Goal: Transaction & Acquisition: Purchase product/service

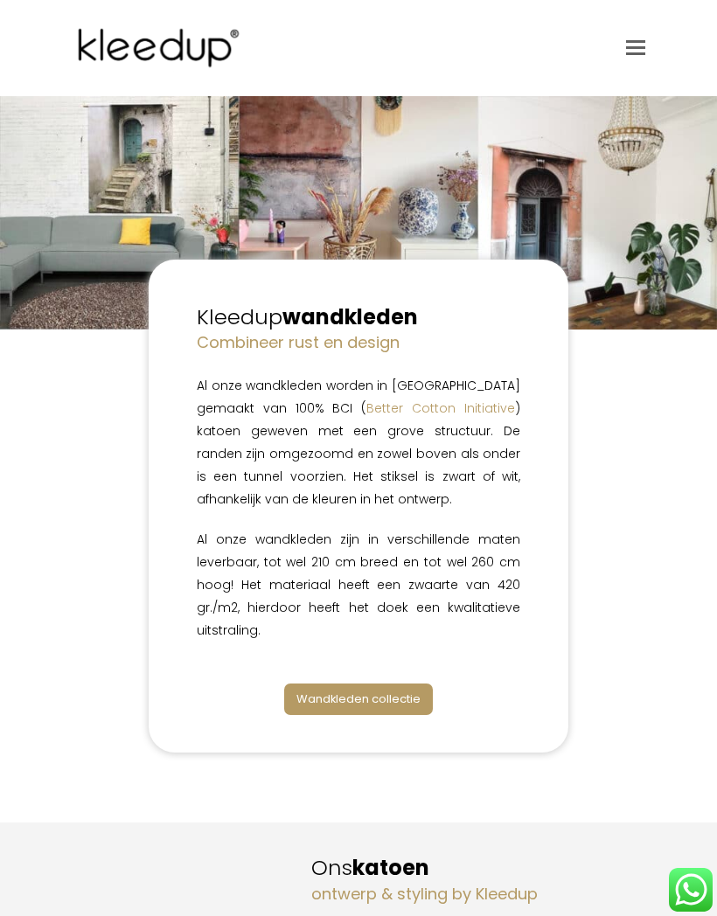
click at [396, 707] on link "Wandkleden collectie" at bounding box center [358, 699] width 149 height 31
click at [392, 698] on span "Wandkleden collectie" at bounding box center [358, 699] width 124 height 17
click at [338, 686] on link "Wandkleden collectie" at bounding box center [358, 699] width 149 height 31
click at [628, 51] on span "Toggle mobile menu" at bounding box center [635, 47] width 19 height 14
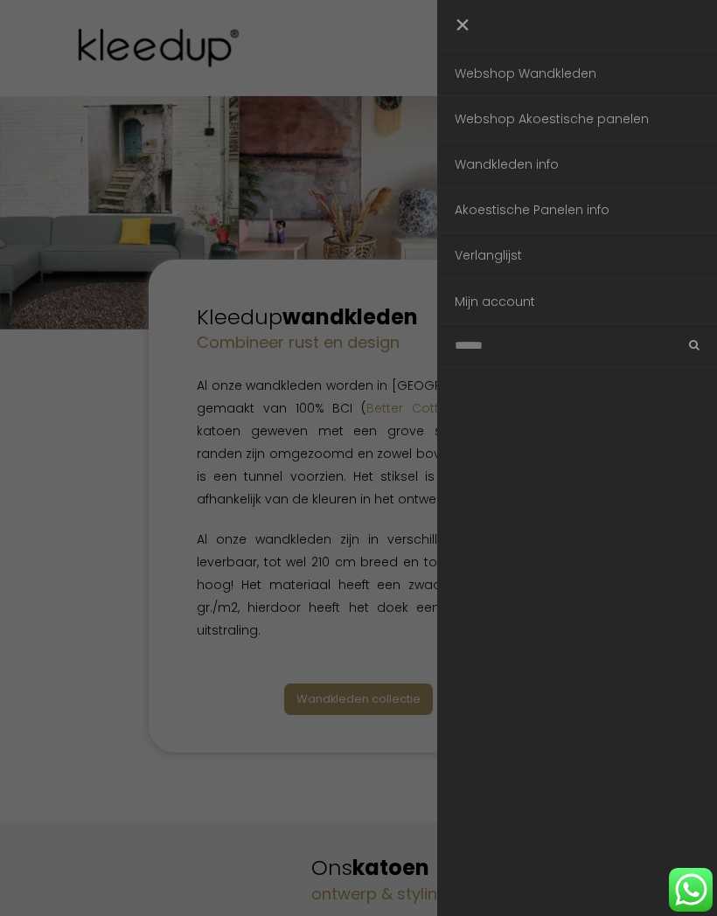
click at [558, 75] on link "Webshop Wandkleden" at bounding box center [577, 73] width 280 height 45
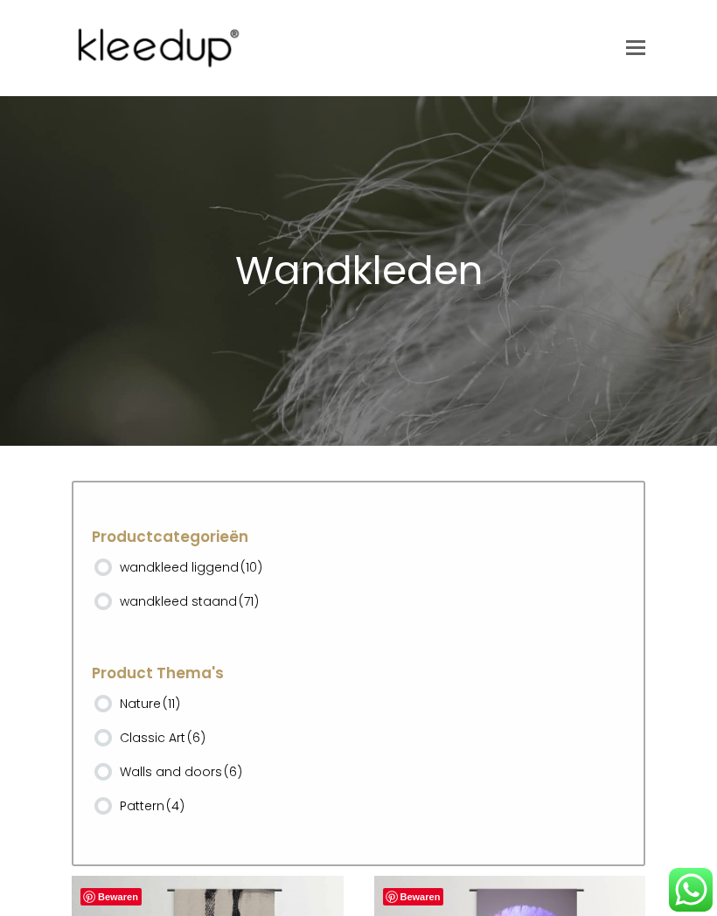
click at [105, 559] on ins at bounding box center [102, 567] width 17 height 17
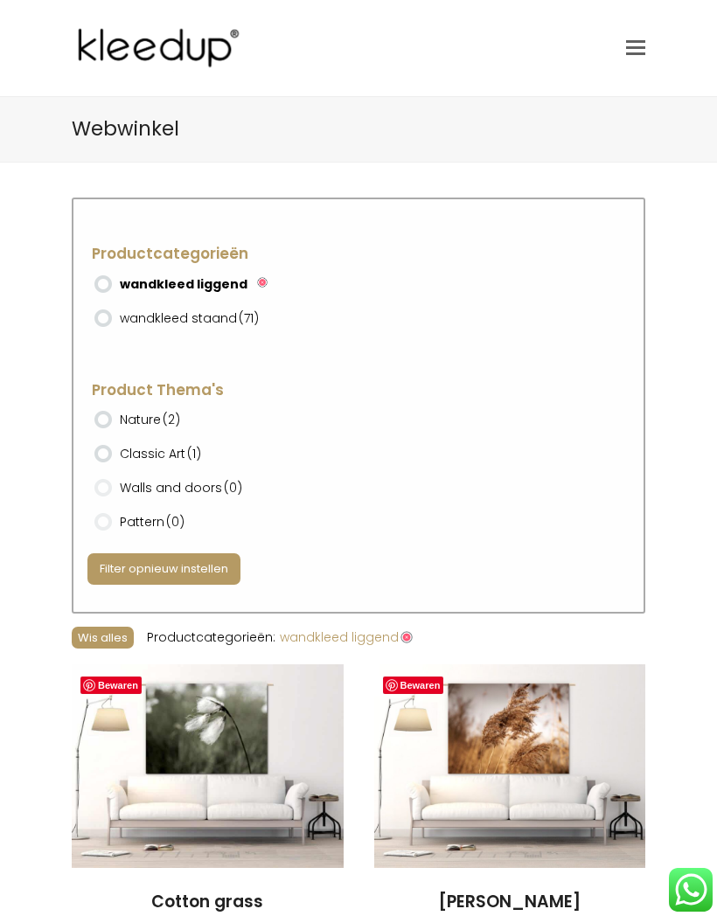
click at [97, 323] on ins at bounding box center [102, 318] width 17 height 17
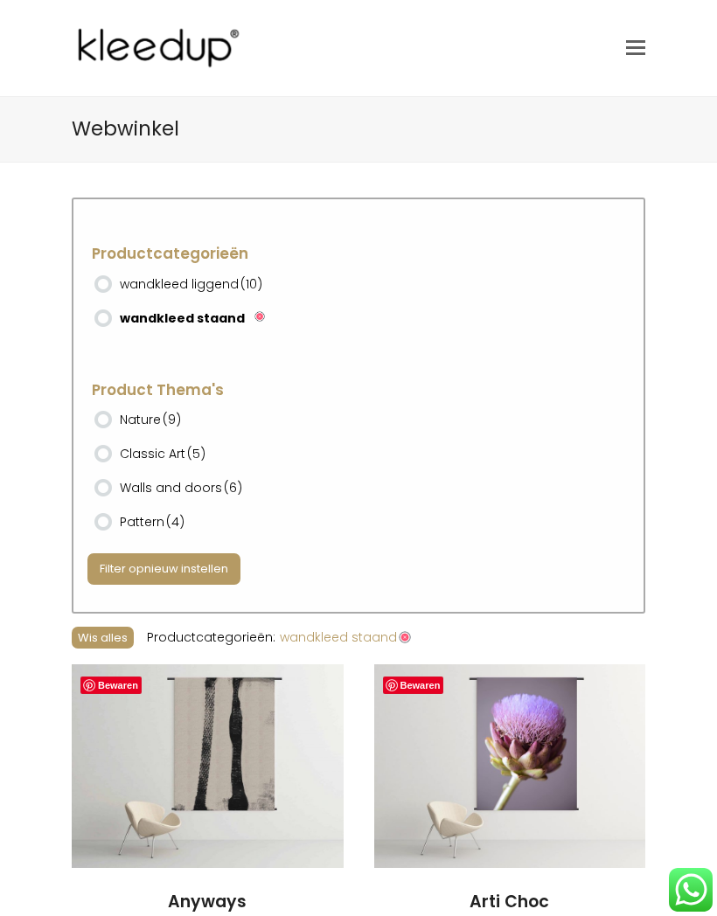
click at [101, 287] on ins at bounding box center [102, 283] width 17 height 17
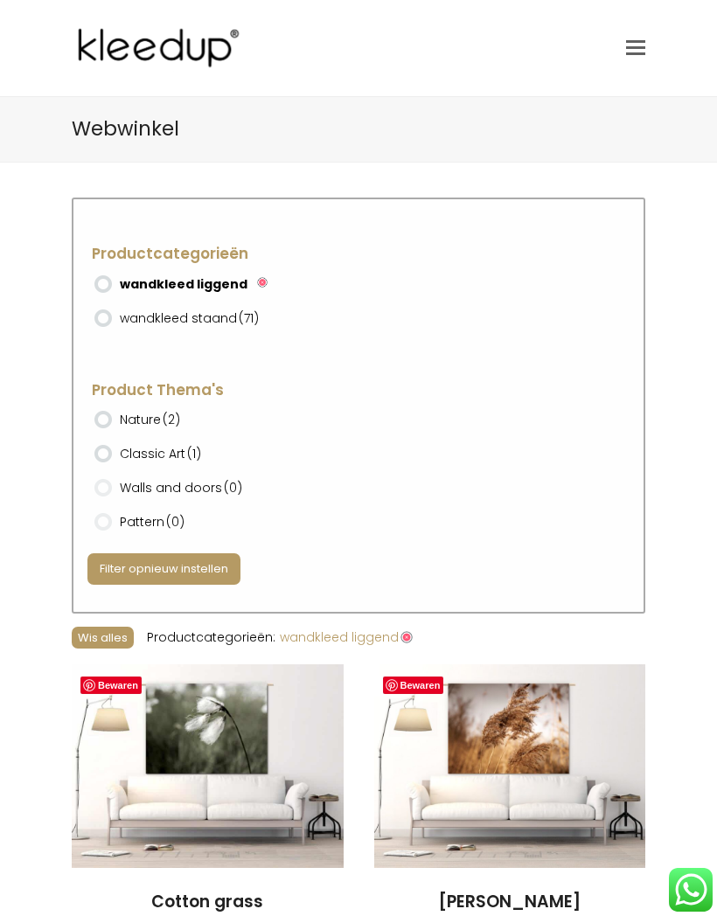
click at [108, 318] on ins at bounding box center [102, 318] width 17 height 17
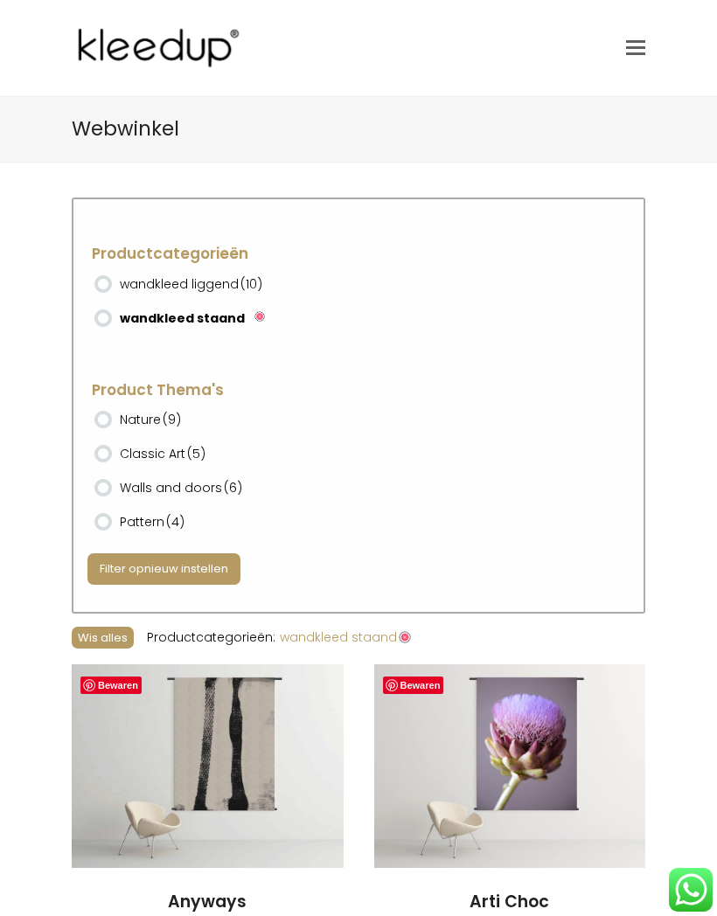
click at [186, 563] on button "Filter opnieuw instellen" at bounding box center [163, 569] width 153 height 31
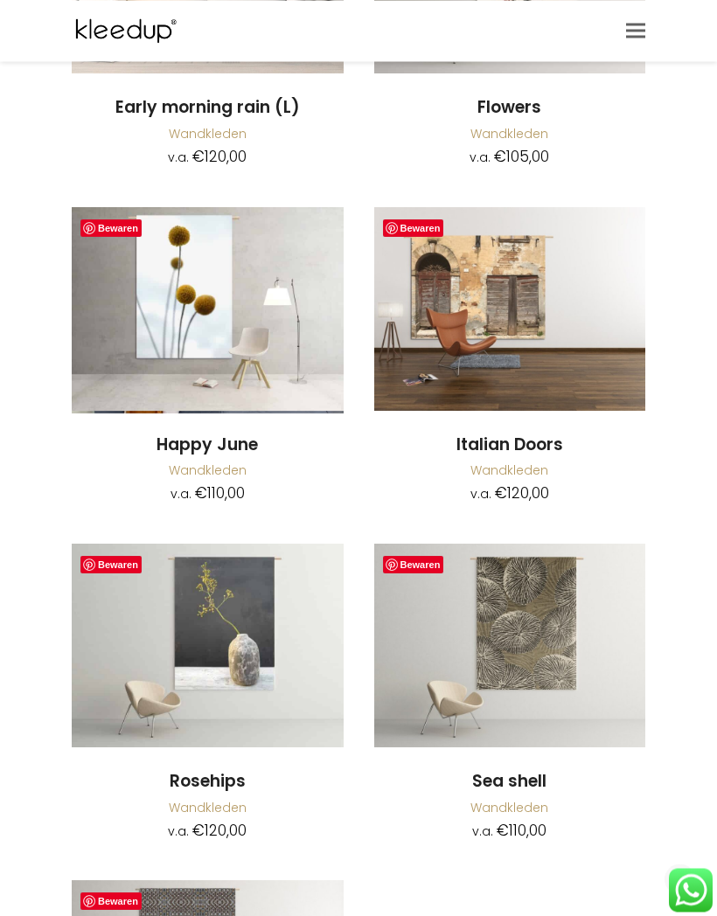
scroll to position [13519, 0]
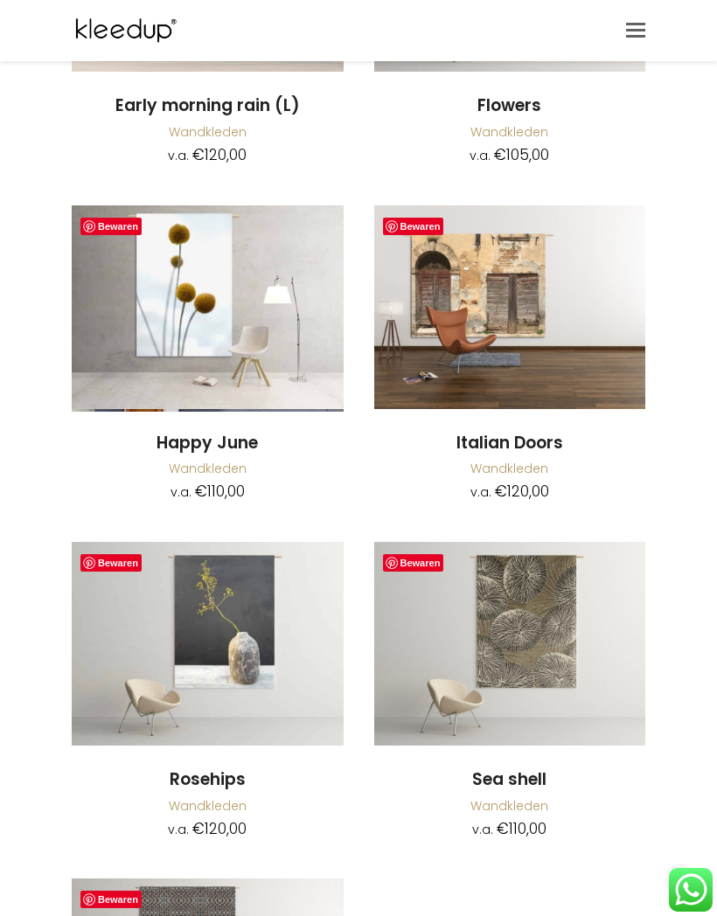
click at [206, 542] on img at bounding box center [208, 644] width 272 height 204
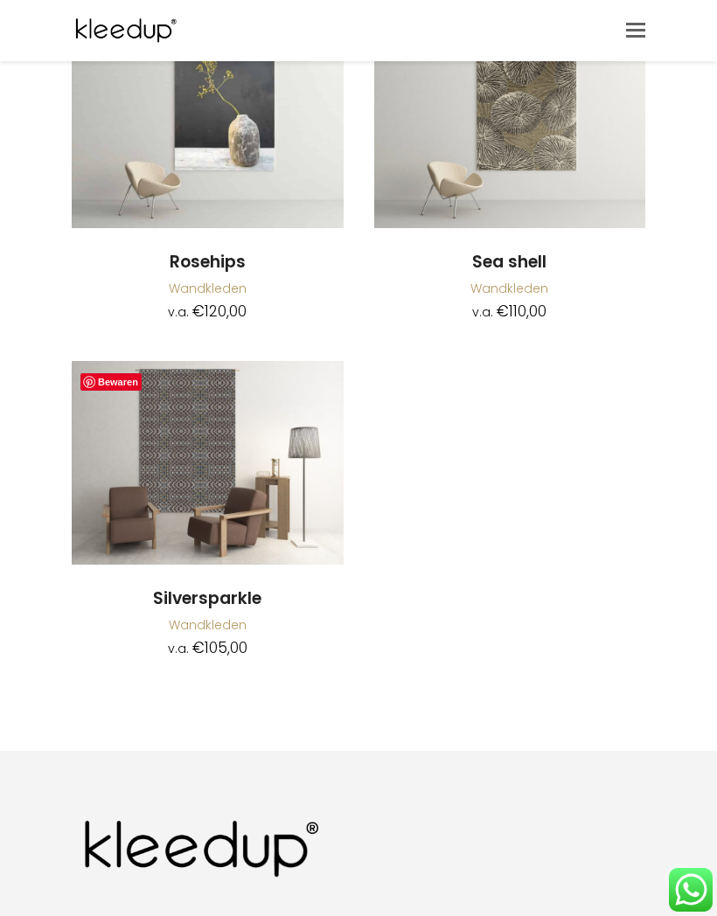
scroll to position [14037, 0]
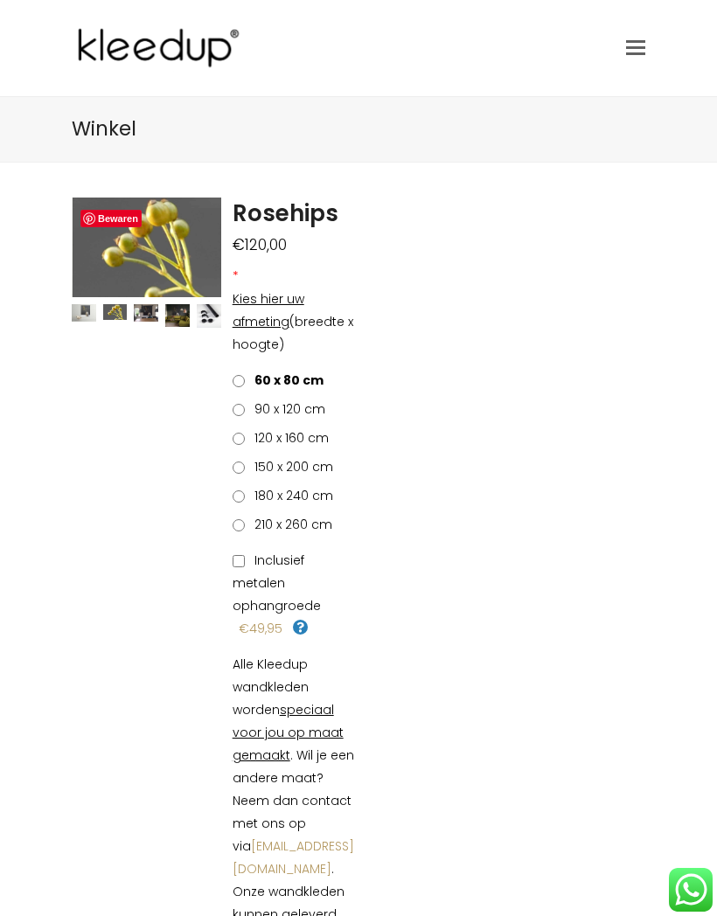
click at [137, 320] on img at bounding box center [146, 313] width 24 height 18
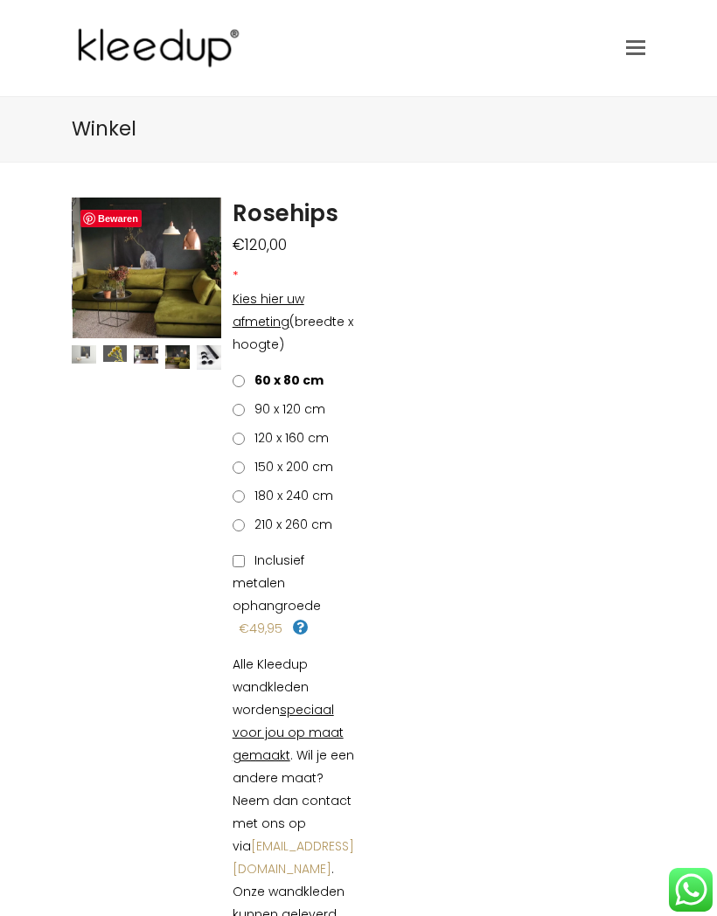
click at [151, 278] on img at bounding box center [488, 591] width 831 height 787
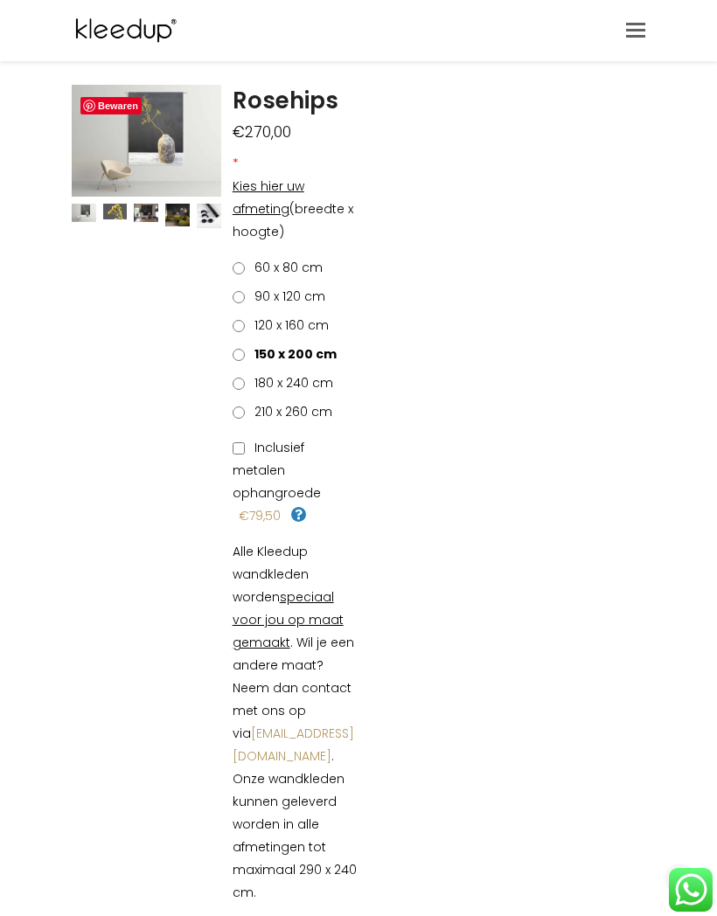
scroll to position [73, 0]
